Goal: Communication & Community: Connect with others

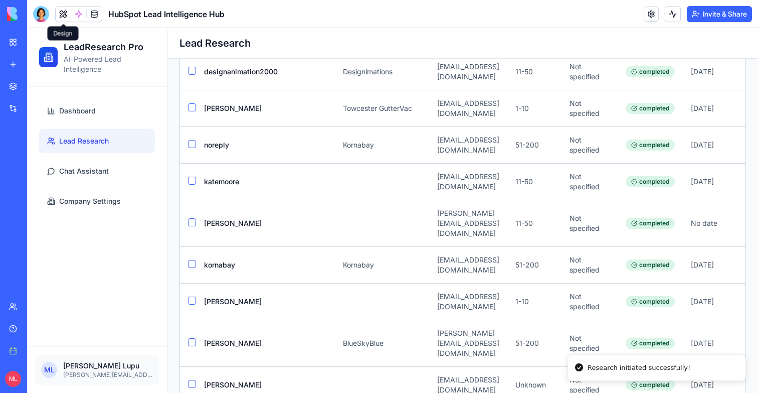
scroll to position [0, 181]
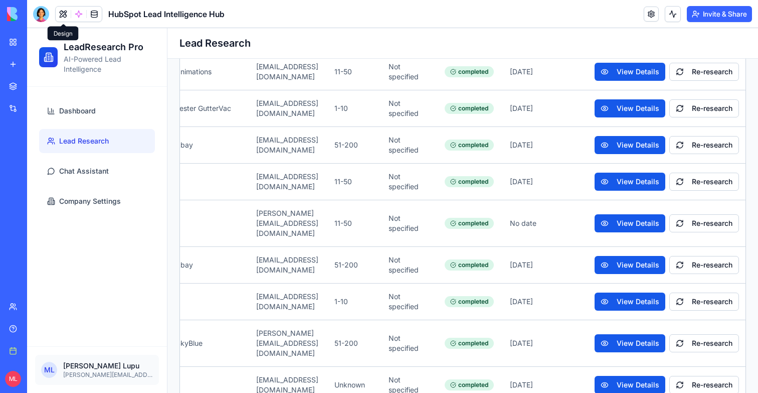
click at [716, 7] on button "Invite & Share" at bounding box center [719, 14] width 65 height 16
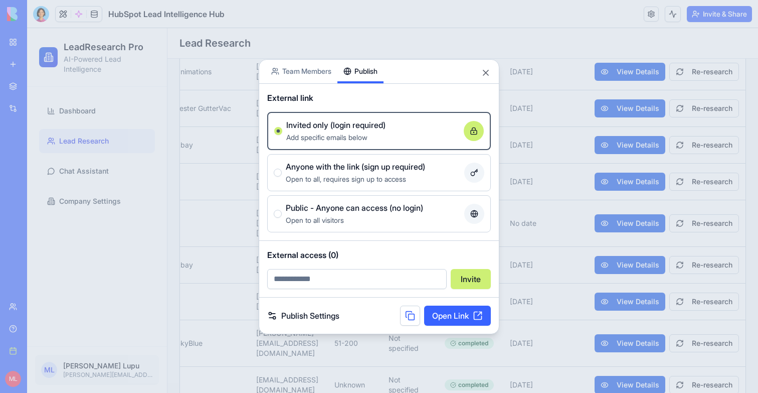
click at [362, 26] on body "BETA My workspace New app Marketplace Integrations Recent Blocks Support Center…" at bounding box center [379, 196] width 758 height 393
click at [348, 173] on div "Open to all, requires sign up to access" at bounding box center [373, 178] width 174 height 12
click at [282, 173] on button "Anyone with the link (sign up required) Open to all, requires sign up to access" at bounding box center [278, 172] width 8 height 8
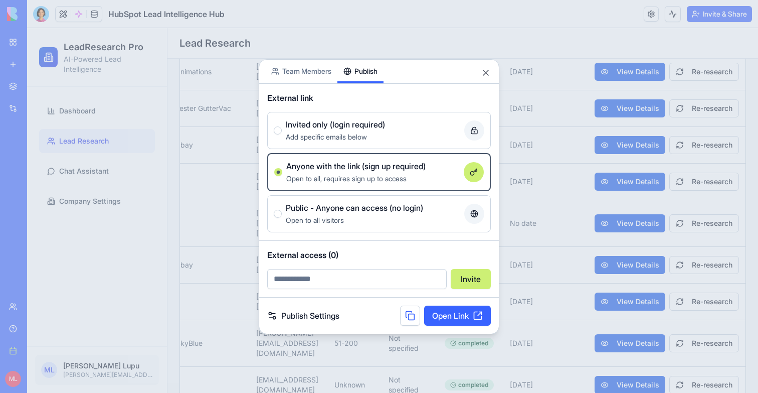
click at [447, 319] on link "Open Link" at bounding box center [457, 315] width 67 height 20
click at [223, 194] on div at bounding box center [379, 196] width 758 height 393
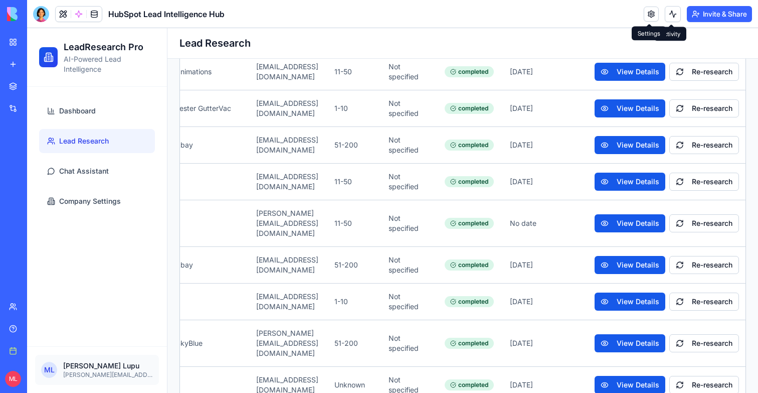
click at [654, 14] on link at bounding box center [651, 14] width 15 height 15
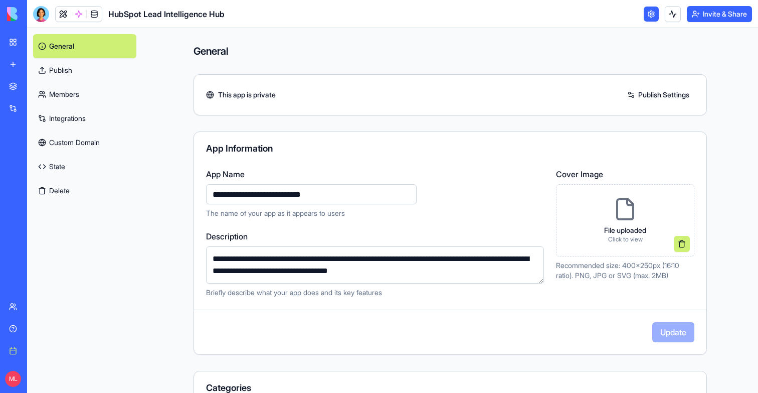
click at [71, 92] on link "Members" at bounding box center [84, 94] width 103 height 24
